Goal: Transaction & Acquisition: Purchase product/service

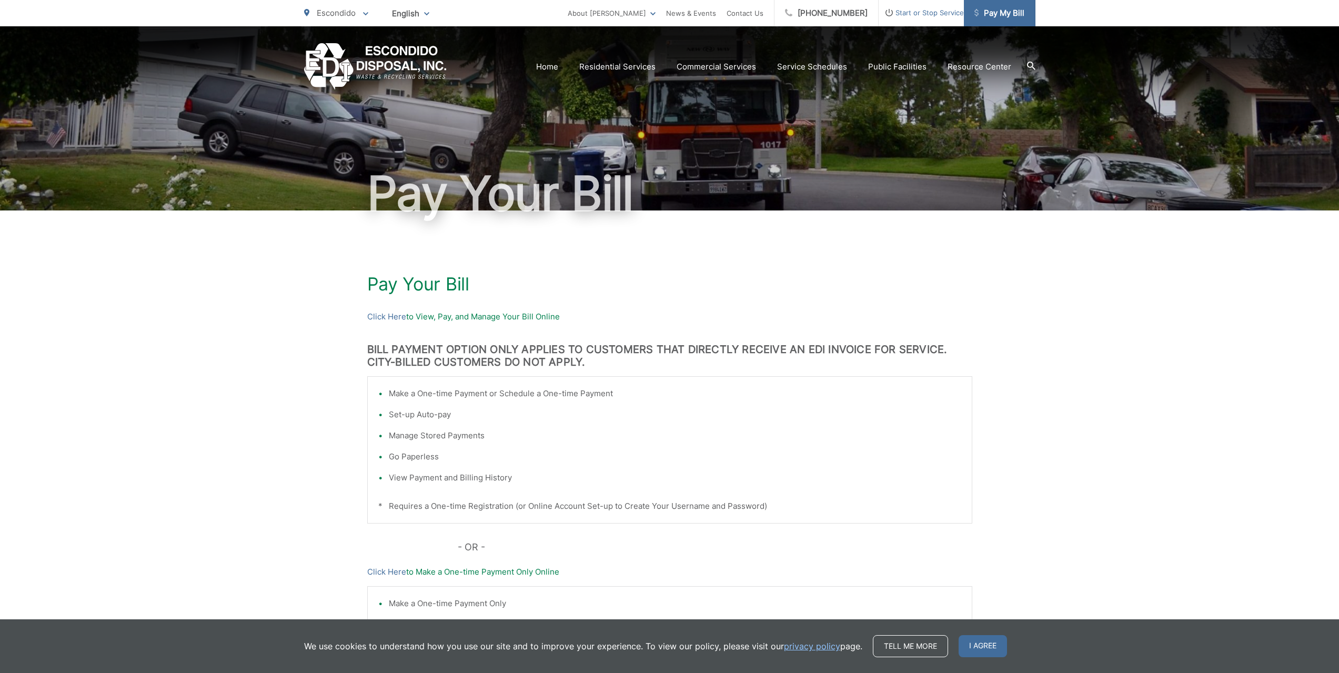
click at [1005, 15] on span "Pay My Bill" at bounding box center [999, 13] width 50 height 13
click at [984, 647] on span "I agree" at bounding box center [983, 646] width 48 height 22
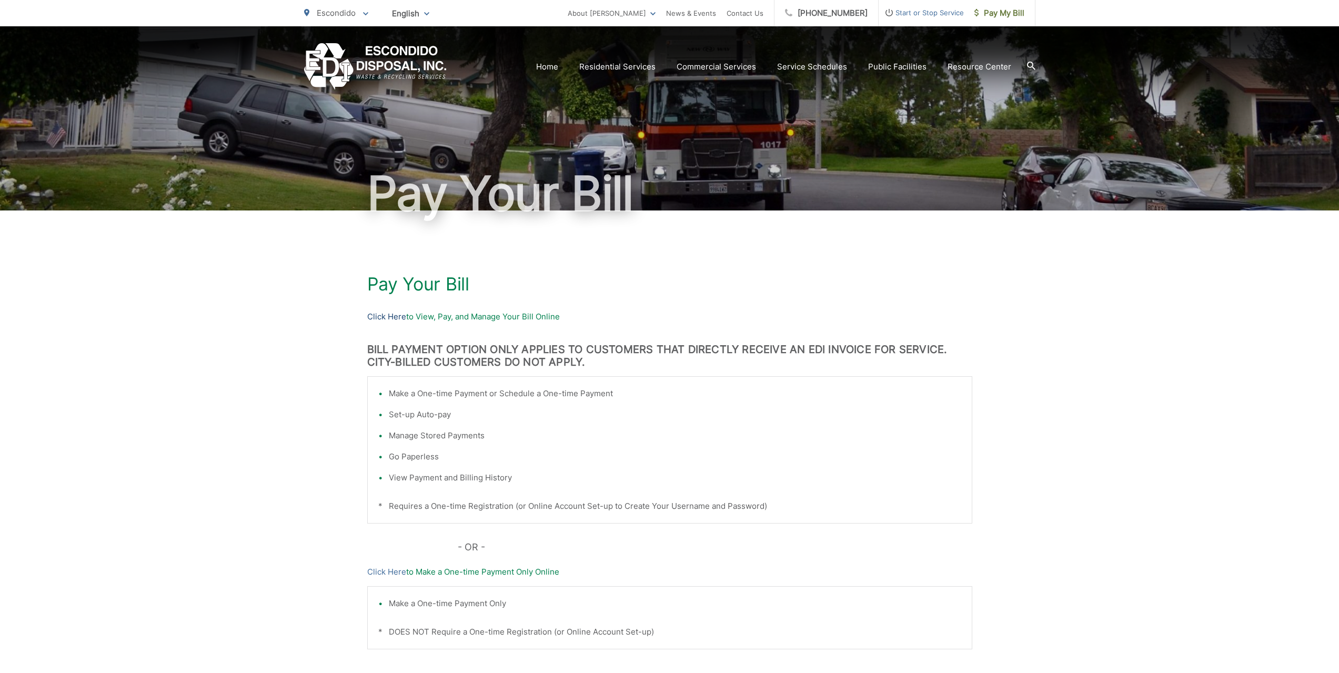
click at [383, 313] on link "Click Here" at bounding box center [386, 316] width 39 height 13
